Goal: Entertainment & Leisure: Consume media (video, audio)

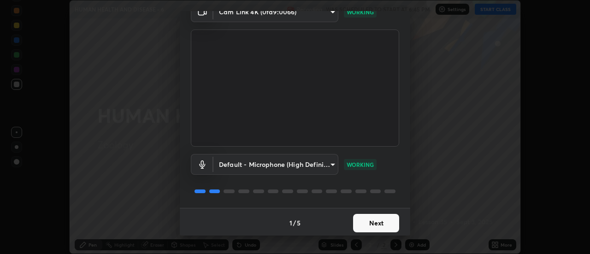
scroll to position [48, 0]
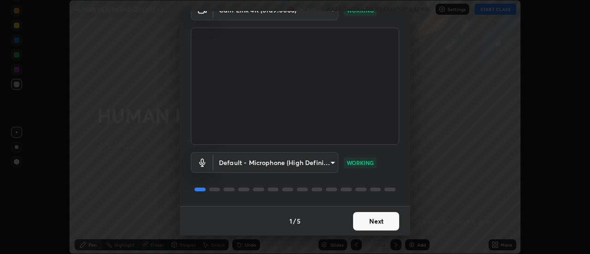
click at [385, 217] on button "Next" at bounding box center [376, 221] width 46 height 18
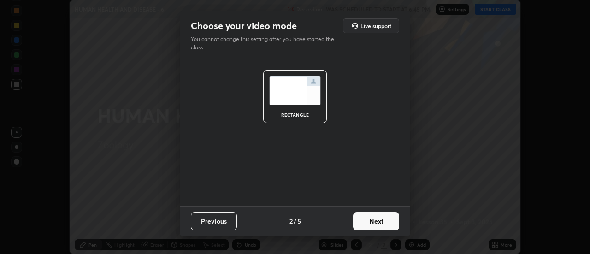
scroll to position [0, 0]
click at [389, 219] on button "Next" at bounding box center [376, 221] width 46 height 18
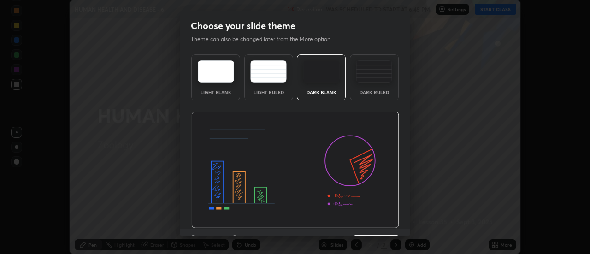
scroll to position [23, 0]
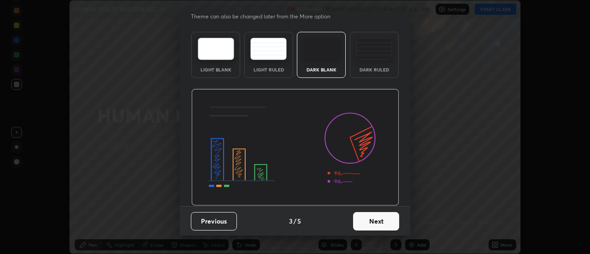
click at [384, 221] on button "Next" at bounding box center [376, 221] width 46 height 18
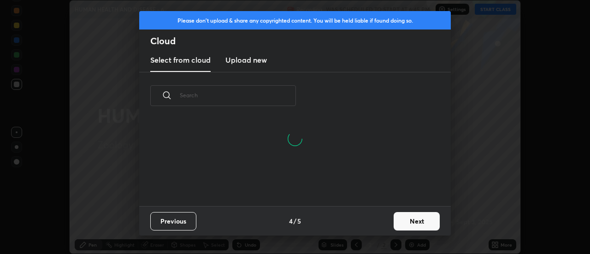
click at [415, 222] on button "Next" at bounding box center [417, 221] width 46 height 18
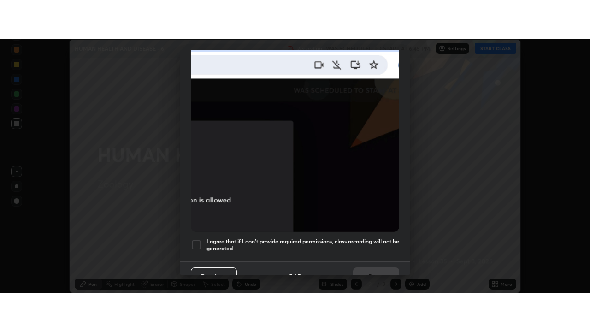
scroll to position [237, 0]
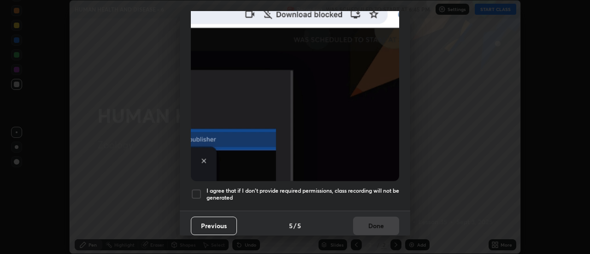
click at [369, 187] on h5 "I agree that if I don't provide required permissions, class recording will not …" at bounding box center [303, 194] width 193 height 14
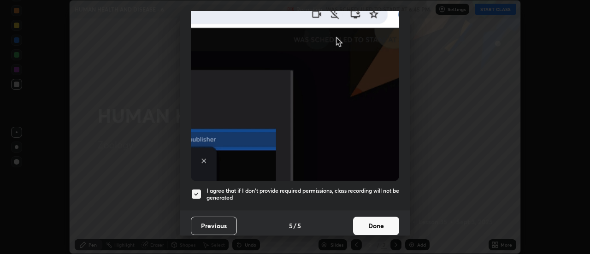
click at [374, 224] on button "Done" at bounding box center [376, 226] width 46 height 18
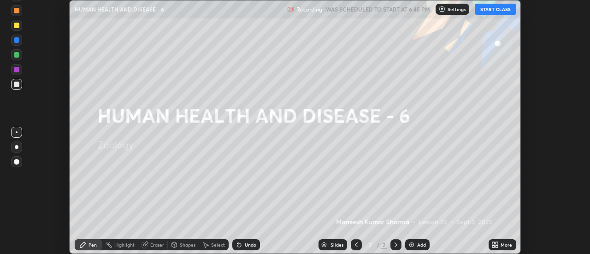
click at [495, 12] on button "START CLASS" at bounding box center [496, 9] width 42 height 11
click at [418, 244] on div "Add" at bounding box center [421, 245] width 9 height 5
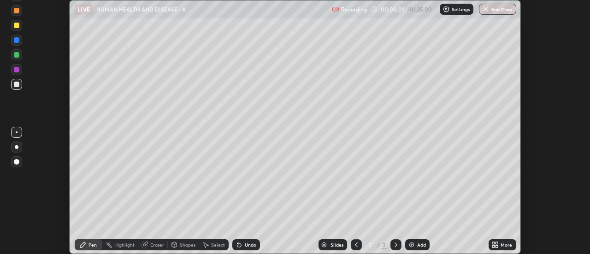
click at [495, 245] on icon at bounding box center [494, 246] width 2 height 2
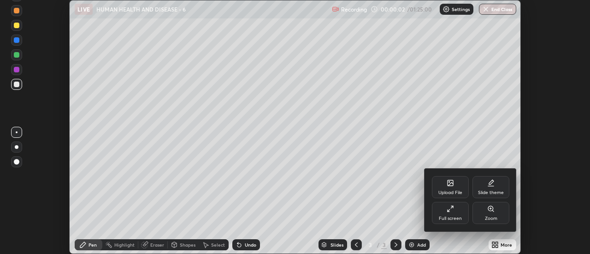
click at [449, 209] on icon at bounding box center [450, 208] width 7 height 7
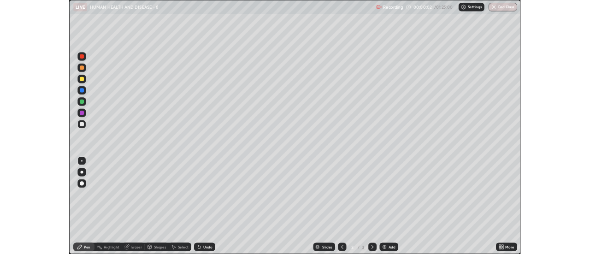
scroll to position [332, 590]
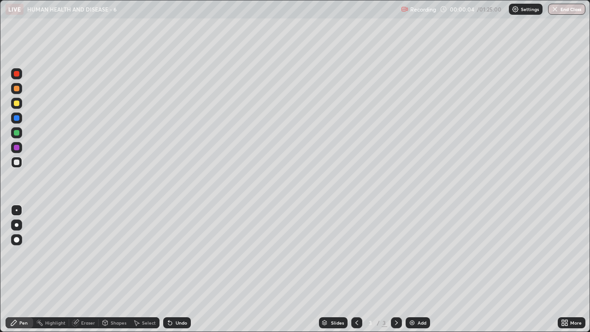
click at [20, 227] on div at bounding box center [16, 225] width 11 height 11
click at [20, 104] on div at bounding box center [16, 103] width 11 height 11
click at [411, 254] on img at bounding box center [412, 322] width 7 height 7
click at [180, 254] on div "Undo" at bounding box center [182, 323] width 12 height 5
click at [178, 254] on div "Undo" at bounding box center [182, 323] width 12 height 5
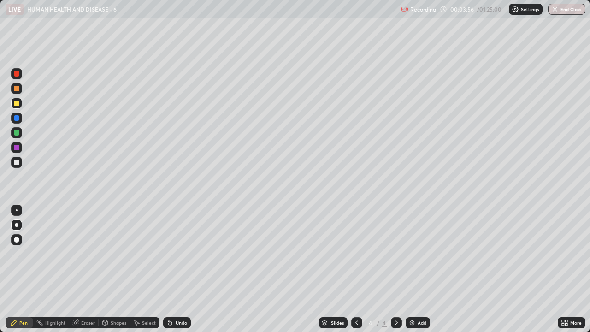
click at [122, 254] on div "Shapes" at bounding box center [119, 323] width 16 height 5
click at [28, 254] on div "Pen" at bounding box center [20, 322] width 28 height 11
click at [123, 254] on div "Shapes" at bounding box center [119, 323] width 16 height 5
click at [20, 163] on div at bounding box center [16, 162] width 11 height 11
click at [421, 254] on div "Add" at bounding box center [422, 323] width 9 height 5
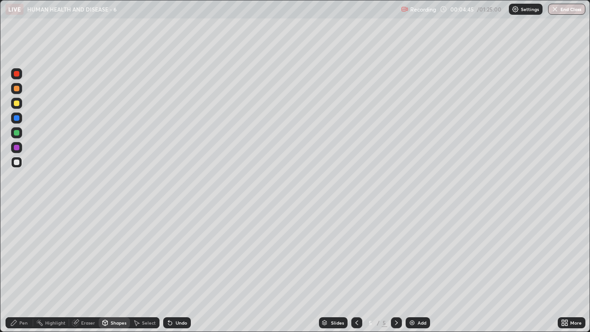
click at [24, 254] on div "Pen" at bounding box center [23, 323] width 8 height 5
click at [356, 254] on icon at bounding box center [356, 322] width 7 height 7
click at [18, 107] on div at bounding box center [16, 103] width 11 height 11
click at [17, 163] on div at bounding box center [17, 163] width 6 height 6
click at [21, 107] on div at bounding box center [16, 103] width 11 height 11
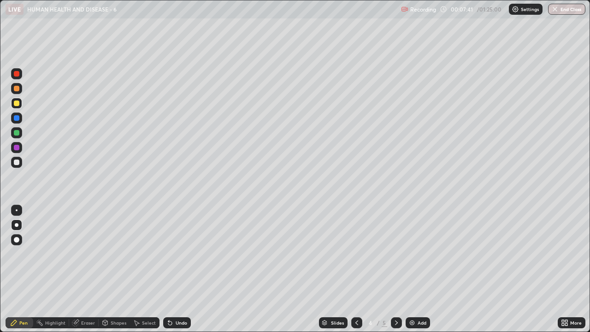
click at [22, 166] on div at bounding box center [16, 162] width 11 height 15
click at [414, 254] on img at bounding box center [412, 322] width 7 height 7
click at [357, 254] on icon at bounding box center [356, 322] width 7 height 7
click at [416, 254] on div "Add" at bounding box center [418, 322] width 24 height 11
click at [356, 254] on icon at bounding box center [356, 322] width 7 height 7
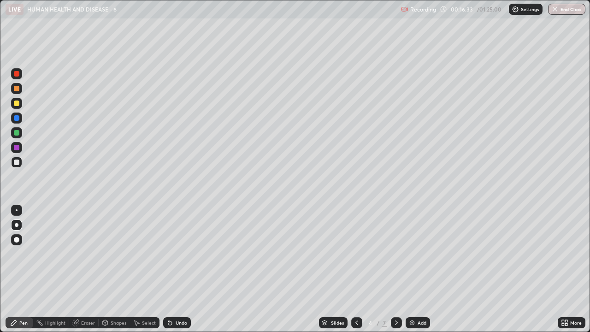
click at [17, 103] on div at bounding box center [17, 104] width 6 height 6
click at [21, 166] on div at bounding box center [16, 162] width 11 height 11
click at [416, 254] on div "Add" at bounding box center [418, 322] width 24 height 11
click at [357, 254] on icon at bounding box center [356, 322] width 7 height 7
click at [20, 106] on div at bounding box center [16, 103] width 11 height 11
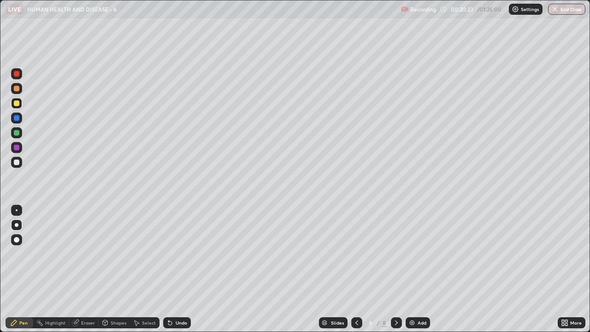
click at [20, 163] on div at bounding box center [16, 162] width 11 height 11
click at [419, 254] on div "Add" at bounding box center [422, 323] width 9 height 5
click at [356, 254] on icon at bounding box center [356, 322] width 7 height 7
click at [420, 254] on div "Add" at bounding box center [422, 323] width 9 height 5
click at [356, 254] on icon at bounding box center [356, 322] width 7 height 7
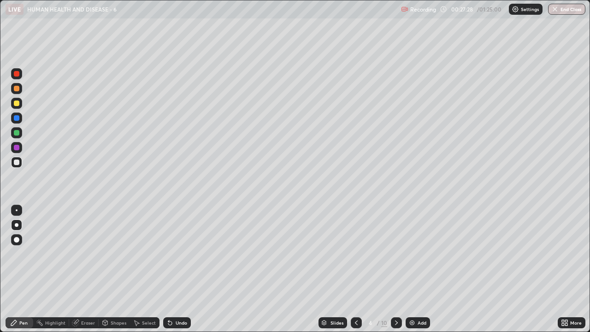
click at [416, 254] on div "Add" at bounding box center [418, 322] width 24 height 11
click at [20, 105] on div at bounding box center [16, 103] width 11 height 11
click at [121, 254] on div "Shapes" at bounding box center [119, 323] width 16 height 5
click at [19, 166] on div at bounding box center [16, 162] width 11 height 11
click at [28, 254] on div "Pen" at bounding box center [20, 322] width 28 height 11
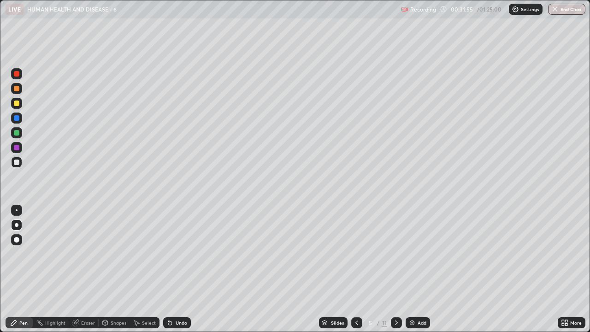
click at [420, 254] on div "Add" at bounding box center [422, 323] width 9 height 5
click at [21, 107] on div at bounding box center [16, 103] width 11 height 11
click at [20, 165] on div at bounding box center [16, 162] width 11 height 11
click at [20, 136] on div at bounding box center [16, 132] width 11 height 11
click at [18, 161] on div at bounding box center [17, 163] width 6 height 6
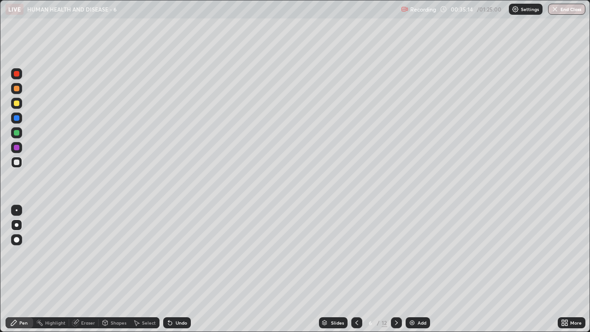
click at [357, 254] on icon at bounding box center [356, 322] width 7 height 7
click at [396, 254] on icon at bounding box center [396, 322] width 7 height 7
click at [357, 254] on icon at bounding box center [357, 323] width 3 height 5
click at [424, 254] on div "Add" at bounding box center [422, 323] width 9 height 5
click at [360, 254] on div at bounding box center [357, 322] width 11 height 11
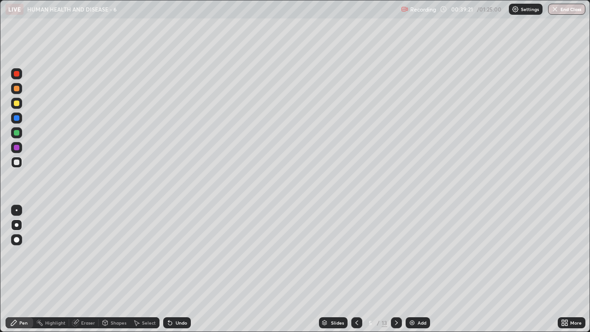
click at [421, 254] on div "Add" at bounding box center [422, 323] width 9 height 5
click at [396, 254] on icon at bounding box center [396, 323] width 3 height 5
click at [396, 254] on icon at bounding box center [396, 322] width 7 height 7
click at [415, 254] on img at bounding box center [412, 322] width 7 height 7
click at [22, 107] on div at bounding box center [16, 103] width 11 height 15
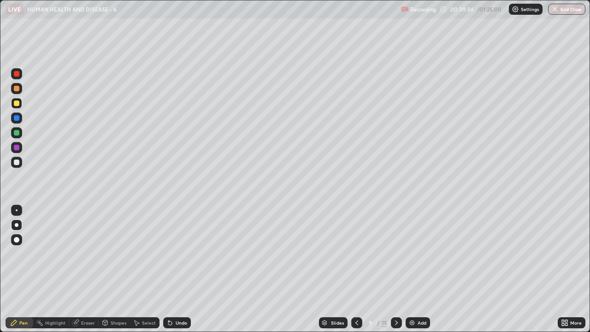
click at [21, 165] on div at bounding box center [16, 162] width 11 height 11
click at [414, 254] on img at bounding box center [412, 322] width 7 height 7
click at [356, 254] on icon at bounding box center [356, 322] width 7 height 7
click at [19, 137] on div at bounding box center [16, 132] width 11 height 11
click at [356, 254] on icon at bounding box center [357, 323] width 3 height 5
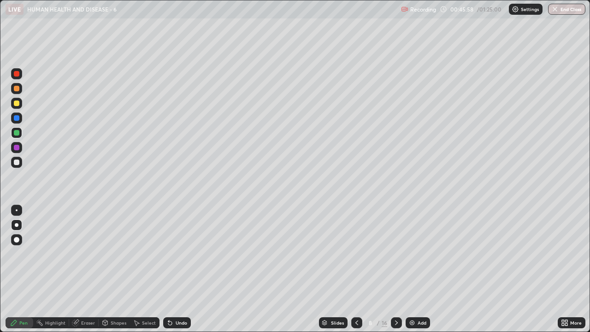
click at [357, 254] on icon at bounding box center [356, 322] width 7 height 7
click at [356, 254] on icon at bounding box center [356, 322] width 7 height 7
click at [357, 254] on icon at bounding box center [356, 322] width 7 height 7
click at [396, 254] on icon at bounding box center [396, 322] width 7 height 7
click at [394, 254] on icon at bounding box center [396, 322] width 7 height 7
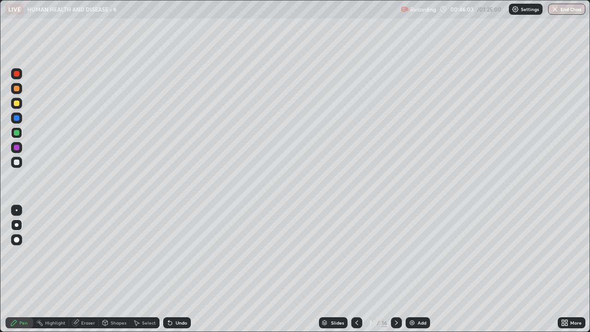
click at [396, 254] on icon at bounding box center [396, 322] width 7 height 7
click at [356, 254] on icon at bounding box center [356, 322] width 7 height 7
click at [411, 254] on img at bounding box center [412, 322] width 7 height 7
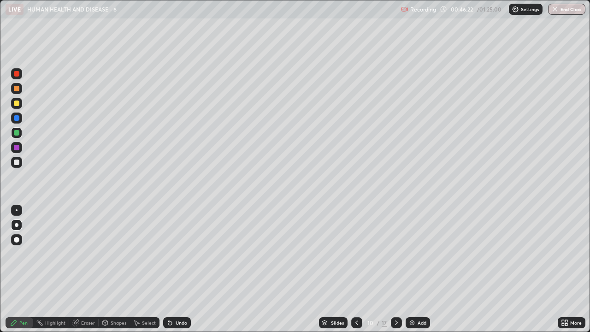
click at [22, 107] on div at bounding box center [16, 103] width 11 height 15
click at [118, 254] on div "Shapes" at bounding box center [119, 323] width 16 height 5
click at [21, 167] on div at bounding box center [16, 162] width 11 height 11
click at [180, 254] on div "Undo" at bounding box center [182, 323] width 12 height 5
click at [179, 254] on div "Undo" at bounding box center [182, 323] width 12 height 5
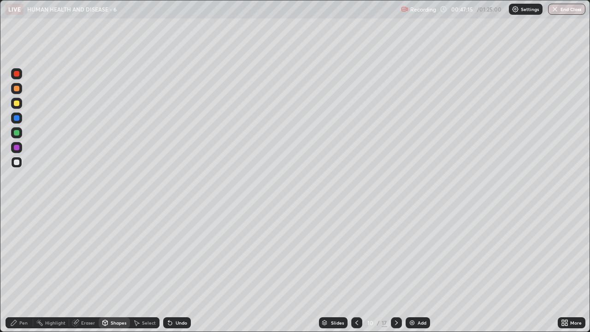
click at [24, 254] on div "Pen" at bounding box center [23, 323] width 8 height 5
click at [418, 254] on div "Add" at bounding box center [422, 323] width 9 height 5
click at [356, 254] on icon at bounding box center [356, 322] width 7 height 7
click at [396, 254] on icon at bounding box center [396, 323] width 3 height 5
click at [355, 254] on icon at bounding box center [356, 322] width 7 height 7
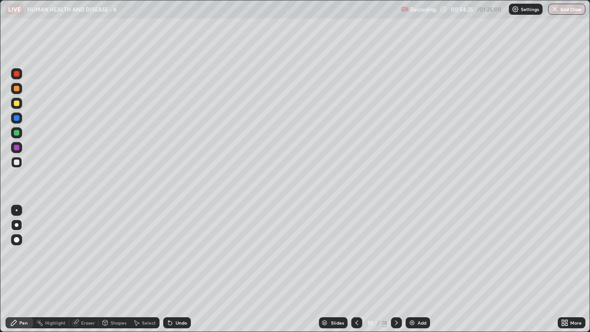
click at [17, 104] on div at bounding box center [17, 104] width 6 height 6
click at [566, 254] on icon at bounding box center [567, 321] width 2 height 2
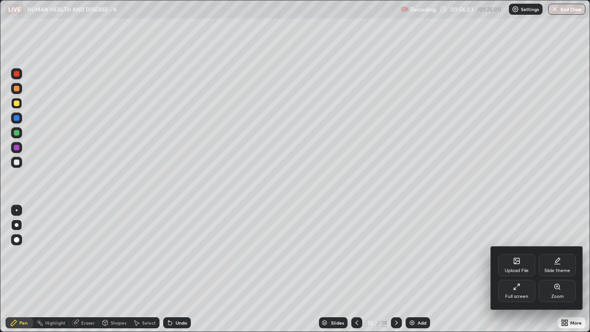
click at [526, 254] on div "Full screen" at bounding box center [517, 296] width 23 height 5
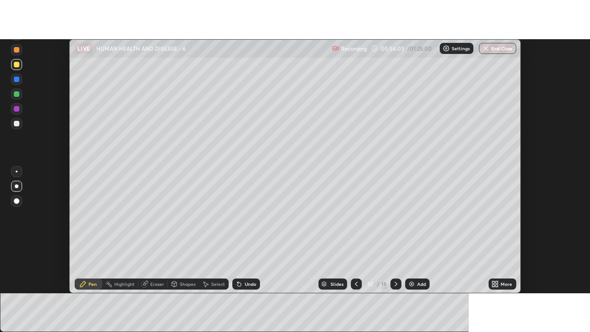
scroll to position [45876, 45540]
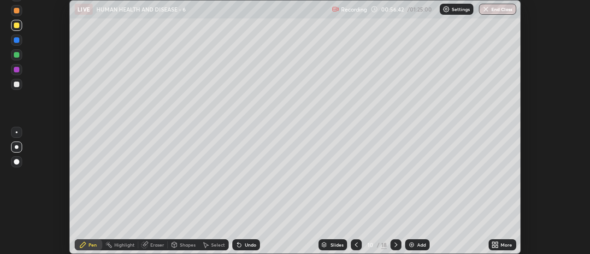
click at [494, 246] on icon at bounding box center [494, 246] width 2 height 2
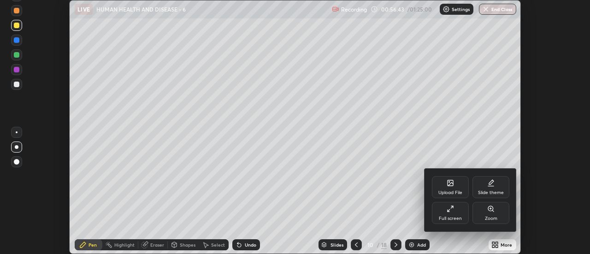
click at [459, 215] on div "Full screen" at bounding box center [450, 213] width 37 height 22
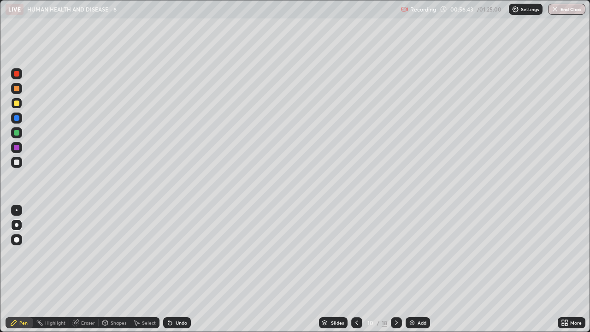
scroll to position [332, 590]
click at [420, 254] on div "Add" at bounding box center [422, 323] width 9 height 5
click at [355, 254] on icon at bounding box center [356, 322] width 7 height 7
click at [396, 254] on icon at bounding box center [396, 322] width 7 height 7
click at [357, 254] on icon at bounding box center [356, 322] width 7 height 7
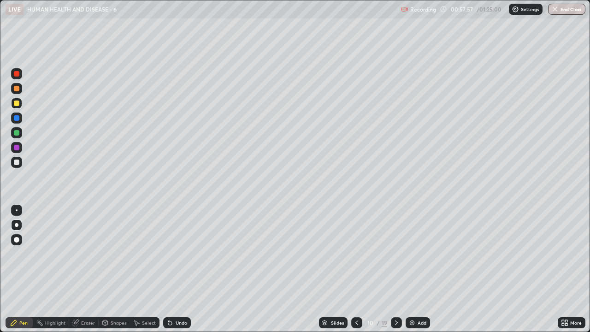
click at [22, 164] on div at bounding box center [16, 162] width 11 height 11
click at [414, 254] on div "Add" at bounding box center [418, 322] width 24 height 11
click at [21, 107] on div at bounding box center [16, 103] width 11 height 15
click at [356, 254] on icon at bounding box center [356, 322] width 7 height 7
click at [396, 254] on icon at bounding box center [396, 322] width 7 height 7
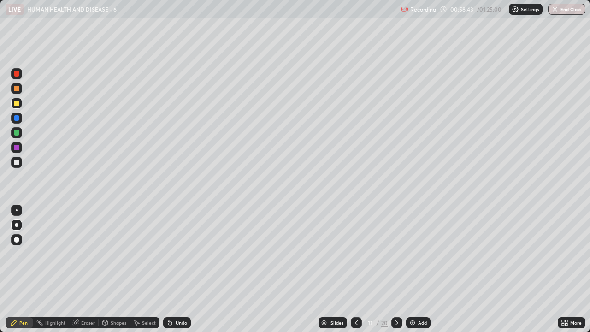
click at [396, 254] on icon at bounding box center [396, 322] width 7 height 7
click at [397, 254] on icon at bounding box center [396, 322] width 7 height 7
click at [355, 254] on icon at bounding box center [356, 323] width 3 height 5
click at [354, 254] on icon at bounding box center [356, 322] width 7 height 7
click at [356, 254] on icon at bounding box center [356, 322] width 7 height 7
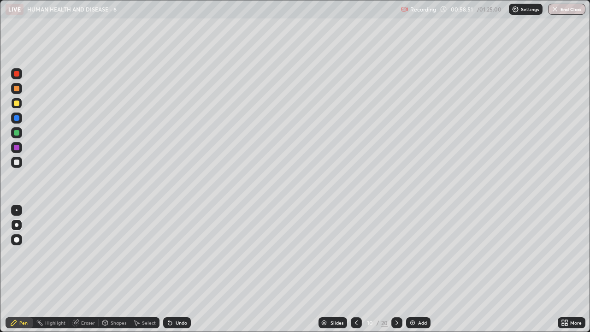
click at [399, 254] on icon at bounding box center [396, 322] width 7 height 7
click at [21, 165] on div at bounding box center [16, 162] width 11 height 11
click at [418, 254] on div "Add" at bounding box center [422, 323] width 9 height 5
click at [147, 254] on div "Select" at bounding box center [149, 323] width 14 height 5
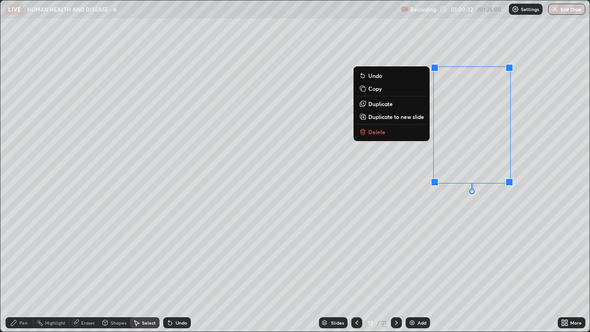
click at [409, 134] on button "Delete" at bounding box center [392, 131] width 69 height 11
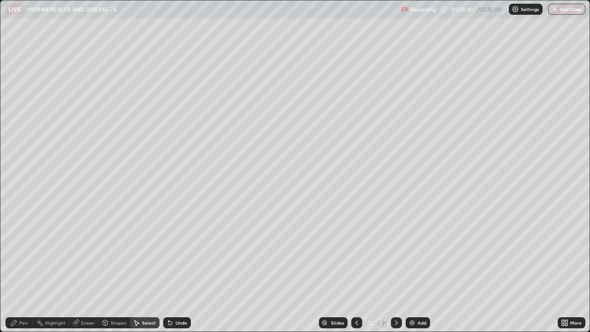
click at [28, 254] on div "Pen" at bounding box center [20, 322] width 28 height 11
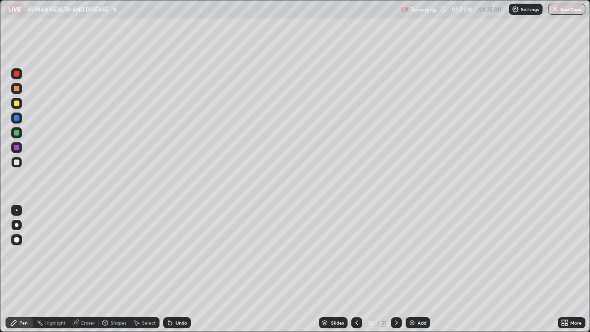
click at [420, 254] on div "Add" at bounding box center [422, 323] width 9 height 5
click at [356, 254] on icon at bounding box center [356, 322] width 7 height 7
click at [397, 254] on icon at bounding box center [396, 323] width 3 height 5
click at [89, 254] on div "Eraser" at bounding box center [88, 323] width 14 height 5
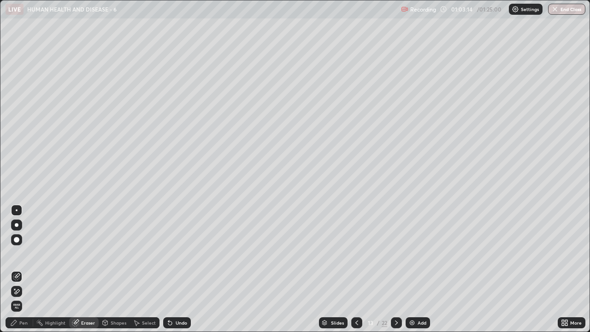
click at [357, 254] on icon at bounding box center [356, 322] width 7 height 7
click at [356, 254] on icon at bounding box center [356, 322] width 7 height 7
click at [28, 254] on div "Pen" at bounding box center [20, 322] width 28 height 11
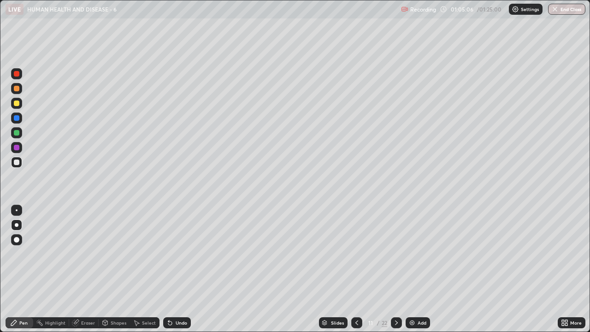
click at [357, 254] on icon at bounding box center [356, 322] width 7 height 7
click at [356, 254] on icon at bounding box center [357, 323] width 3 height 5
click at [357, 254] on icon at bounding box center [356, 322] width 7 height 7
click at [356, 254] on icon at bounding box center [356, 322] width 7 height 7
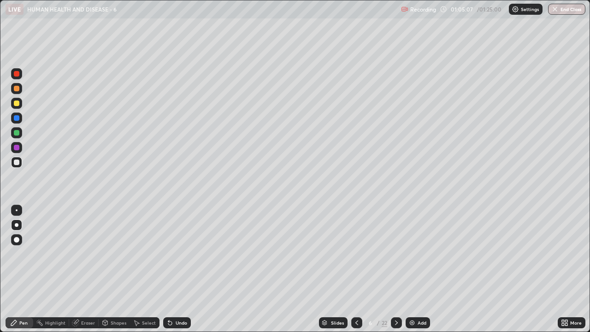
click at [356, 254] on icon at bounding box center [356, 322] width 7 height 7
click at [361, 254] on div at bounding box center [357, 322] width 11 height 11
click at [360, 254] on div at bounding box center [357, 322] width 11 height 11
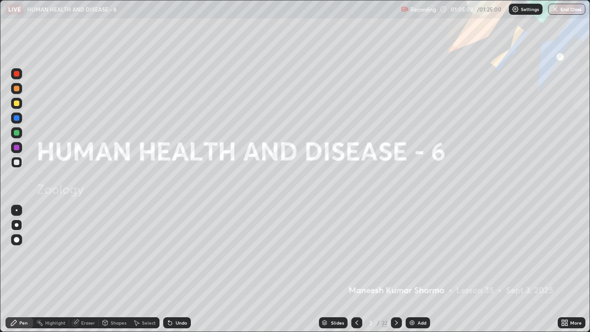
click at [356, 254] on icon at bounding box center [356, 322] width 7 height 7
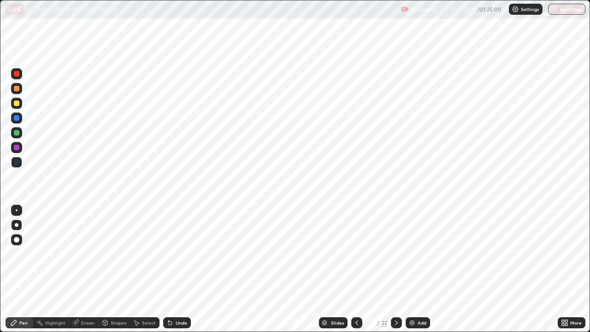
click at [396, 254] on icon at bounding box center [396, 322] width 7 height 7
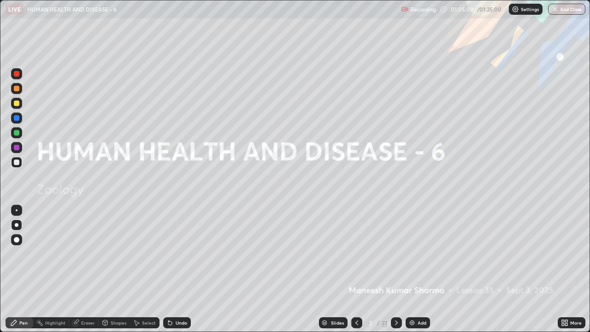
click at [396, 254] on icon at bounding box center [396, 322] width 7 height 7
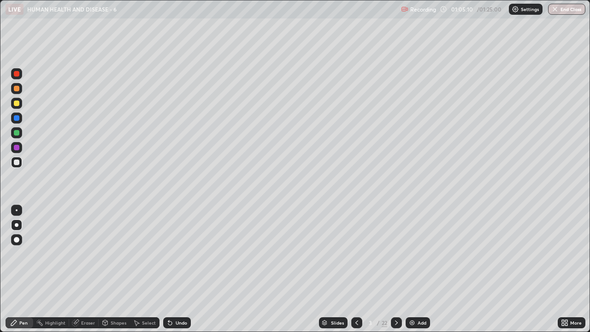
click at [398, 254] on icon at bounding box center [396, 322] width 7 height 7
click at [396, 254] on div at bounding box center [396, 323] width 11 height 18
click at [396, 254] on icon at bounding box center [396, 322] width 7 height 7
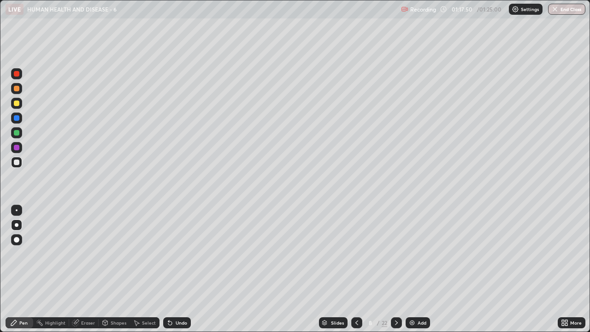
click at [396, 254] on icon at bounding box center [396, 323] width 3 height 5
click at [397, 254] on icon at bounding box center [396, 323] width 3 height 5
click at [356, 254] on icon at bounding box center [356, 322] width 7 height 7
click at [396, 254] on icon at bounding box center [396, 322] width 7 height 7
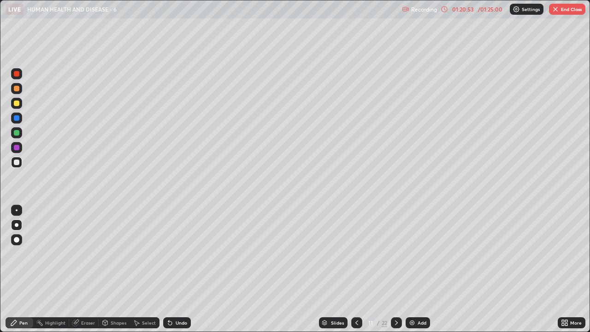
click at [396, 254] on icon at bounding box center [396, 323] width 3 height 5
click at [395, 254] on icon at bounding box center [396, 322] width 7 height 7
click at [395, 254] on icon at bounding box center [396, 323] width 3 height 5
click at [396, 254] on icon at bounding box center [396, 322] width 7 height 7
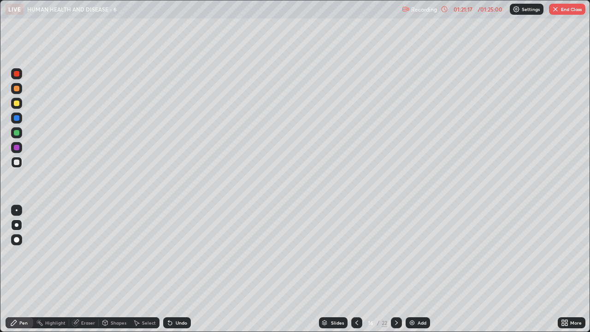
click at [395, 254] on icon at bounding box center [396, 322] width 7 height 7
click at [395, 254] on icon at bounding box center [396, 323] width 3 height 5
click at [395, 254] on icon at bounding box center [396, 322] width 7 height 7
click at [397, 254] on icon at bounding box center [396, 322] width 7 height 7
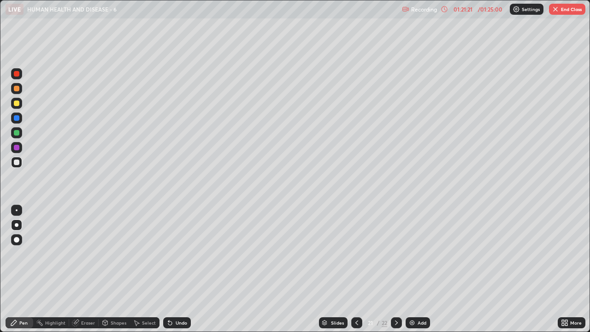
click at [397, 254] on icon at bounding box center [396, 322] width 7 height 7
click at [397, 254] on div at bounding box center [396, 322] width 11 height 11
click at [395, 254] on icon at bounding box center [396, 323] width 3 height 5
click at [356, 254] on icon at bounding box center [356, 322] width 7 height 7
click at [357, 254] on div at bounding box center [357, 322] width 11 height 11
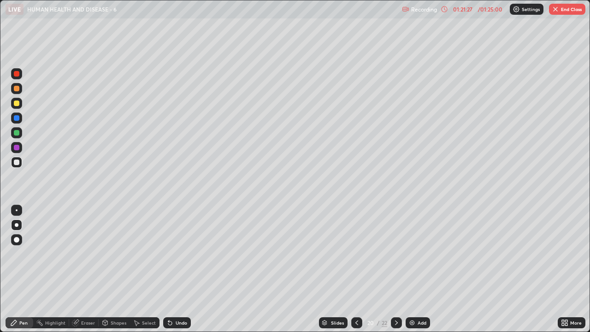
click at [356, 254] on icon at bounding box center [356, 322] width 7 height 7
click at [357, 254] on icon at bounding box center [356, 322] width 7 height 7
click at [356, 254] on icon at bounding box center [356, 322] width 7 height 7
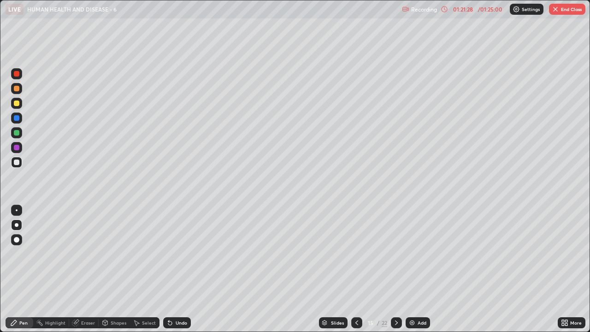
click at [356, 254] on icon at bounding box center [356, 322] width 7 height 7
click at [360, 254] on div at bounding box center [357, 322] width 11 height 11
click at [357, 254] on icon at bounding box center [356, 322] width 7 height 7
click at [356, 254] on icon at bounding box center [356, 322] width 7 height 7
click at [355, 254] on icon at bounding box center [356, 322] width 7 height 7
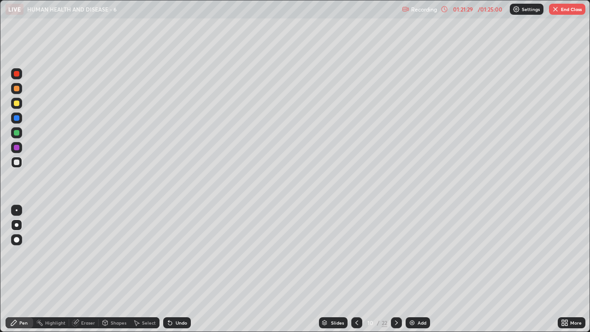
click at [355, 254] on icon at bounding box center [356, 322] width 7 height 7
click at [356, 254] on icon at bounding box center [356, 322] width 7 height 7
click at [355, 254] on icon at bounding box center [356, 322] width 7 height 7
click at [354, 254] on icon at bounding box center [356, 322] width 7 height 7
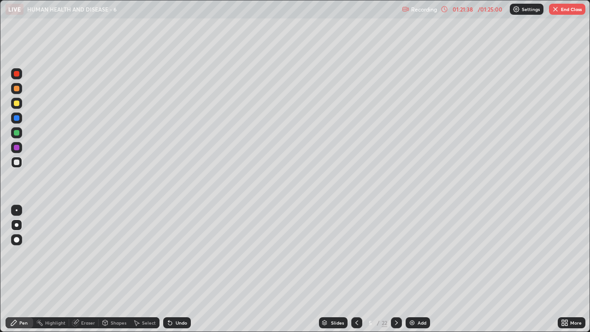
click at [395, 254] on icon at bounding box center [396, 323] width 3 height 5
click at [395, 254] on icon at bounding box center [396, 322] width 7 height 7
click at [396, 254] on icon at bounding box center [396, 323] width 3 height 5
click at [396, 254] on icon at bounding box center [396, 322] width 7 height 7
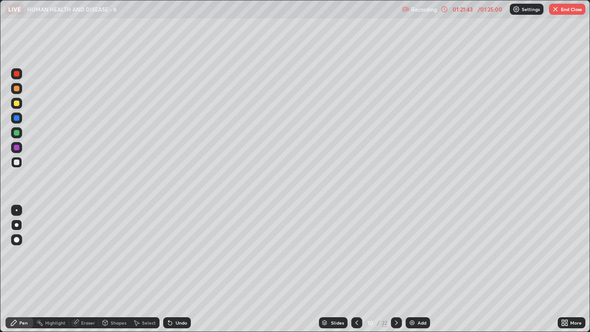
click at [357, 254] on icon at bounding box center [356, 322] width 7 height 7
click at [356, 254] on icon at bounding box center [356, 322] width 7 height 7
click at [355, 254] on icon at bounding box center [356, 322] width 7 height 7
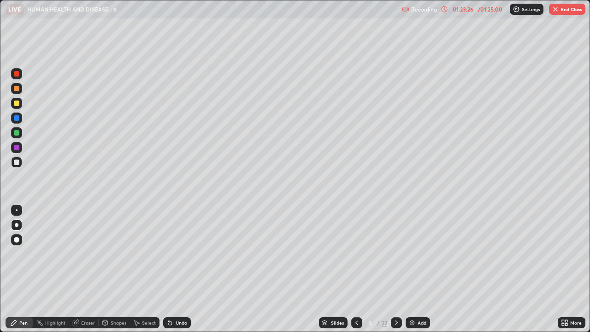
click at [356, 254] on icon at bounding box center [356, 322] width 7 height 7
click at [354, 254] on icon at bounding box center [356, 322] width 7 height 7
click at [356, 254] on icon at bounding box center [357, 323] width 3 height 5
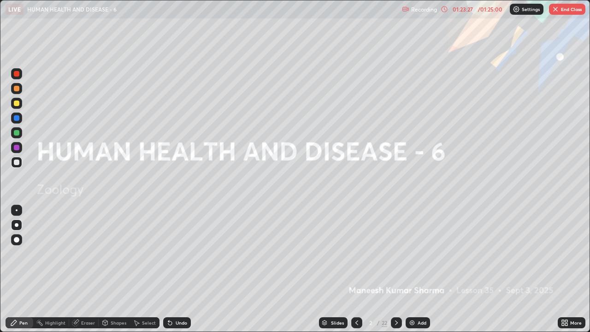
click at [356, 254] on icon at bounding box center [356, 322] width 7 height 7
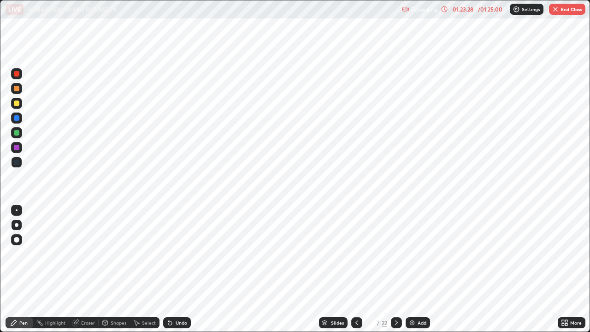
click at [396, 254] on icon at bounding box center [396, 322] width 7 height 7
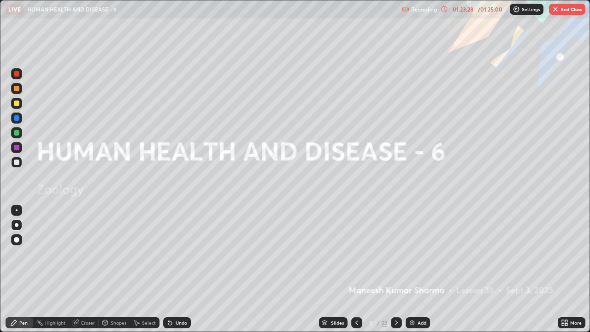
click at [396, 254] on icon at bounding box center [396, 322] width 7 height 7
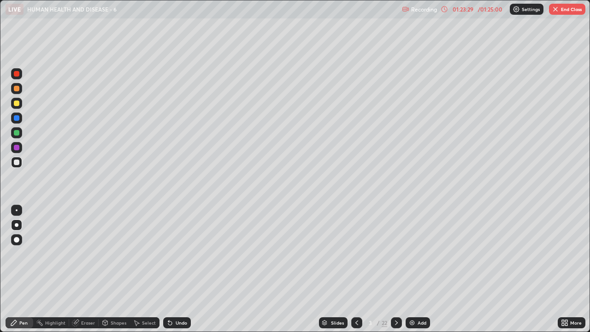
click at [395, 254] on icon at bounding box center [396, 322] width 7 height 7
click at [356, 254] on icon at bounding box center [356, 322] width 7 height 7
click at [392, 254] on div at bounding box center [396, 322] width 11 height 11
click at [395, 254] on icon at bounding box center [396, 323] width 3 height 5
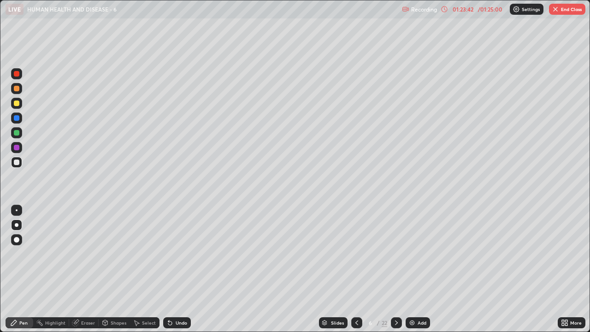
click at [394, 254] on icon at bounding box center [396, 322] width 7 height 7
click at [396, 254] on icon at bounding box center [396, 323] width 3 height 5
click at [397, 254] on icon at bounding box center [396, 322] width 7 height 7
click at [396, 254] on icon at bounding box center [396, 323] width 3 height 5
click at [397, 254] on icon at bounding box center [396, 322] width 7 height 7
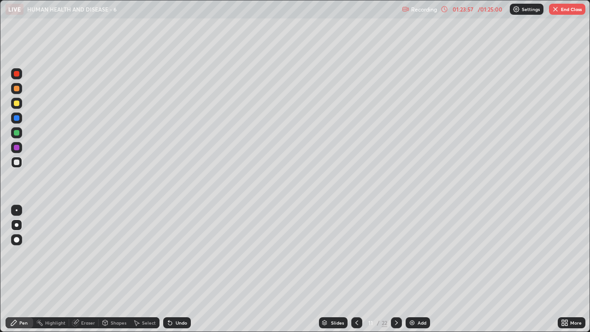
click at [397, 254] on icon at bounding box center [396, 322] width 7 height 7
click at [396, 254] on icon at bounding box center [396, 322] width 7 height 7
click at [396, 254] on icon at bounding box center [396, 323] width 3 height 5
click at [395, 254] on icon at bounding box center [396, 322] width 7 height 7
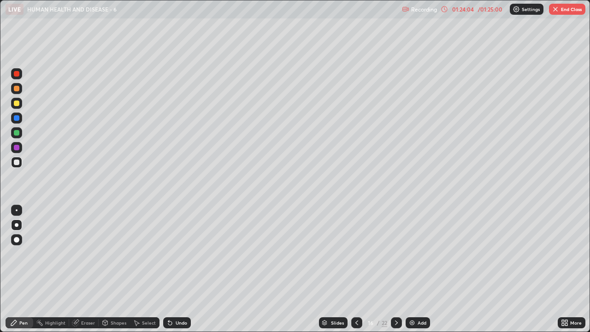
click at [395, 254] on icon at bounding box center [396, 322] width 7 height 7
click at [394, 254] on icon at bounding box center [396, 322] width 7 height 7
click at [396, 254] on icon at bounding box center [396, 322] width 7 height 7
click at [395, 254] on icon at bounding box center [396, 322] width 7 height 7
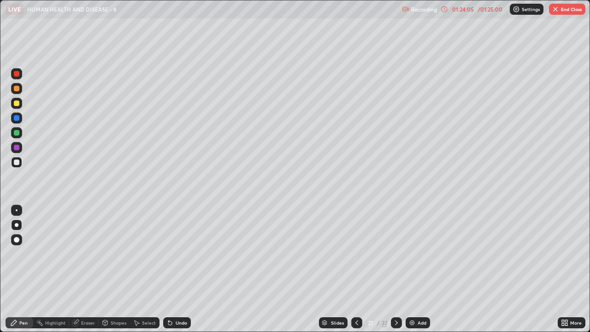
click at [395, 254] on icon at bounding box center [396, 322] width 7 height 7
click at [395, 254] on icon at bounding box center [396, 323] width 3 height 5
click at [394, 254] on icon at bounding box center [396, 322] width 7 height 7
click at [395, 254] on icon at bounding box center [396, 322] width 7 height 7
click at [394, 254] on icon at bounding box center [396, 322] width 7 height 7
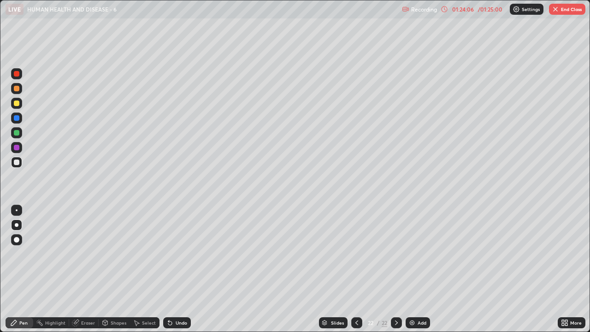
click at [392, 254] on div at bounding box center [396, 322] width 11 height 11
click at [395, 254] on icon at bounding box center [396, 322] width 7 height 7
click at [414, 254] on img at bounding box center [412, 322] width 7 height 7
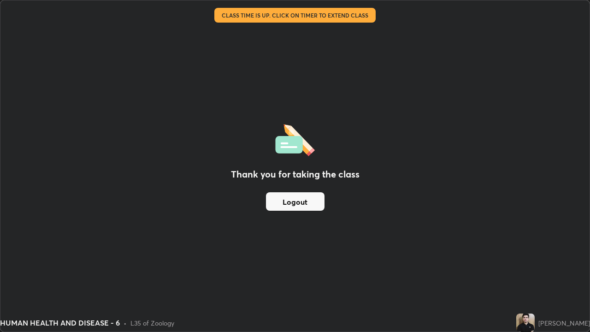
scroll to position [332, 590]
click at [291, 200] on button "Logout" at bounding box center [295, 201] width 59 height 18
